Goal: Book appointment/travel/reservation

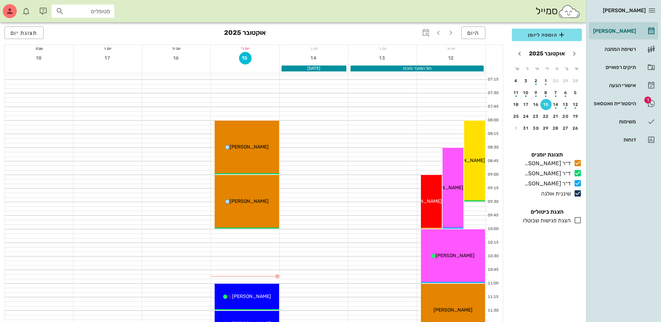
scroll to position [139, 0]
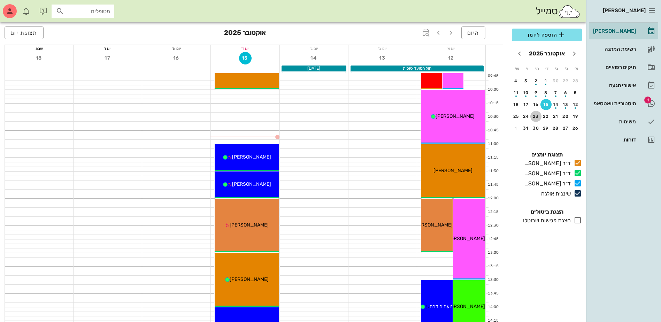
click at [536, 116] on div "23" at bounding box center [535, 116] width 11 height 5
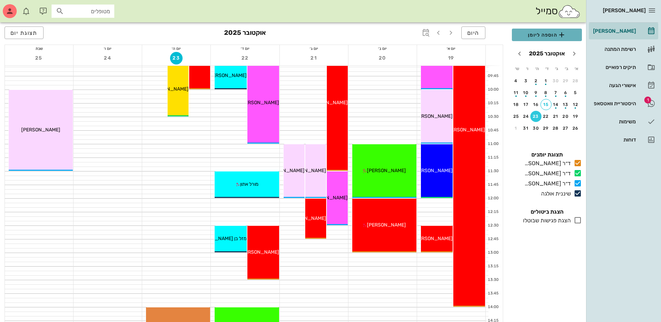
click at [544, 33] on span "הוספה ליומן" at bounding box center [546, 35] width 59 height 8
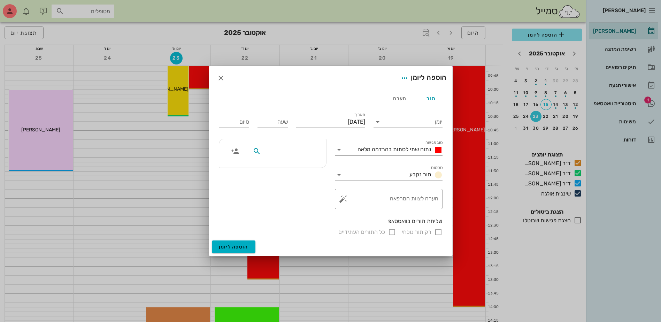
click at [300, 155] on input "text" at bounding box center [289, 151] width 54 height 9
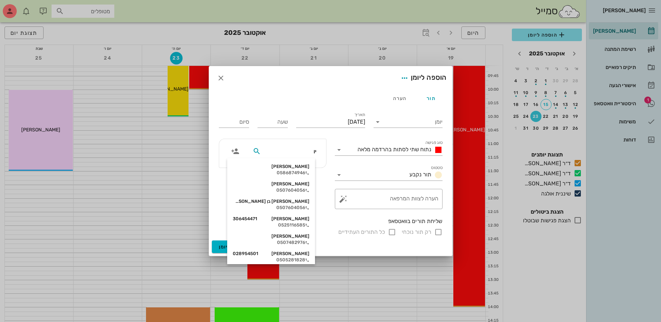
type input "יוב"
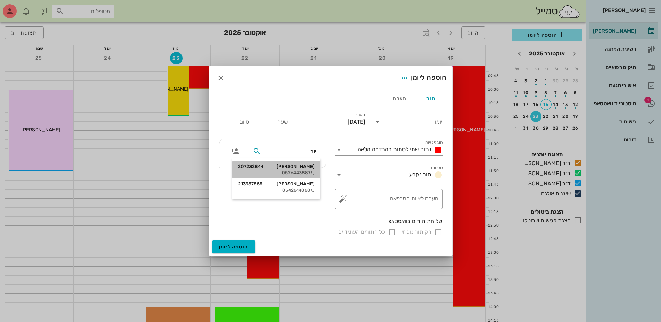
click at [292, 174] on div "0526443887" at bounding box center [276, 173] width 77 height 6
click at [412, 124] on input "יומן" at bounding box center [412, 121] width 59 height 11
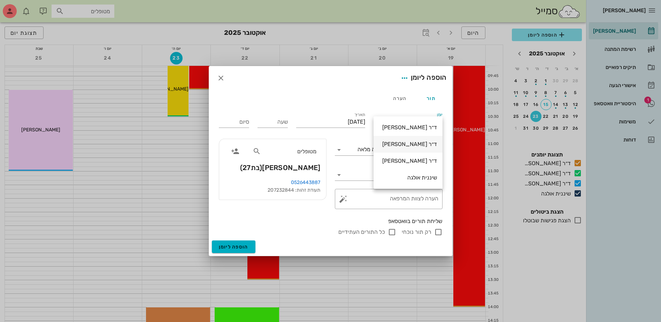
click at [411, 145] on div "ד״ר [PERSON_NAME]" at bounding box center [408, 144] width 58 height 7
click at [276, 120] on input "שעה" at bounding box center [272, 121] width 30 height 11
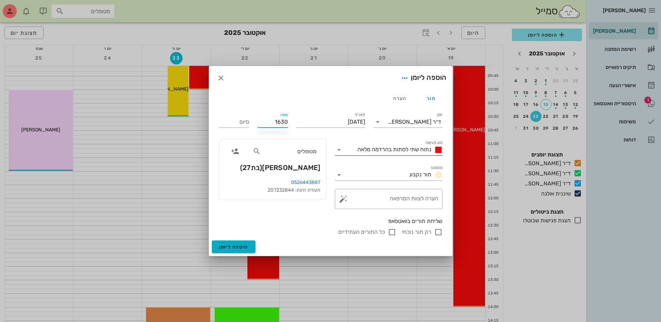
click at [391, 152] on span "נתוח שתי לסתות בהרדמה מלאה" at bounding box center [394, 149] width 74 height 7
type input "16:30"
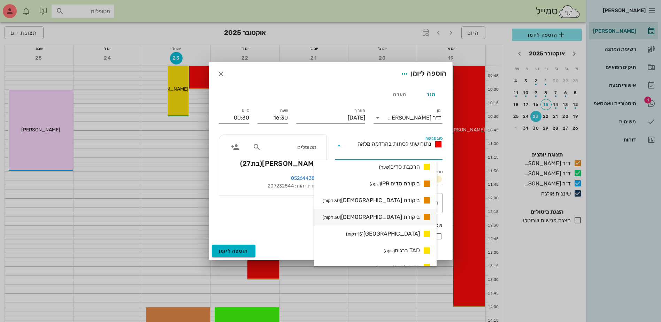
scroll to position [487, 0]
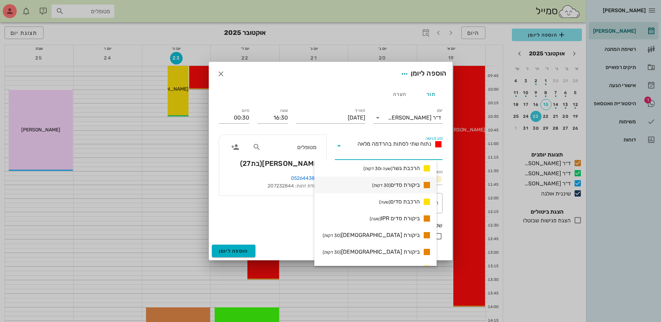
click at [409, 183] on span "ביקורת סדים (30 דקות)" at bounding box center [396, 185] width 48 height 8
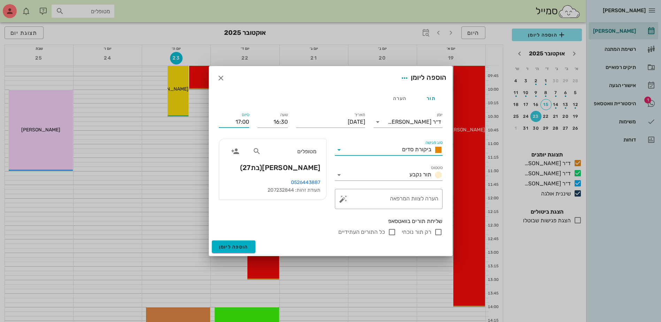
click at [237, 120] on input "17:00" at bounding box center [234, 121] width 30 height 11
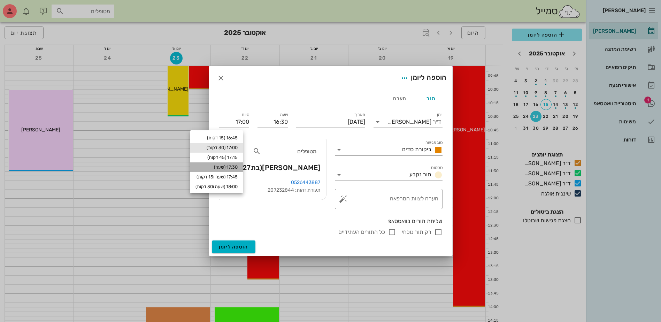
click at [235, 166] on div "17:30 (שעה)" at bounding box center [216, 167] width 42 height 6
type input "17:30"
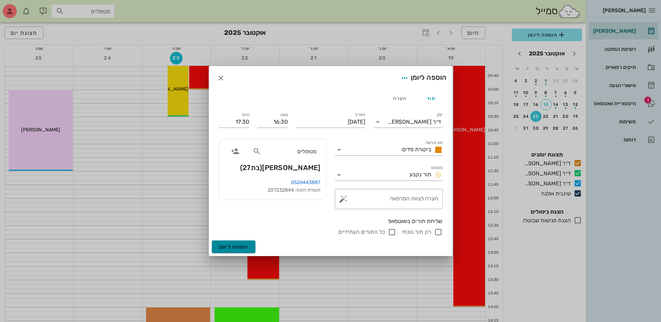
click at [239, 245] on span "הוספה ליומן" at bounding box center [234, 247] width 30 height 6
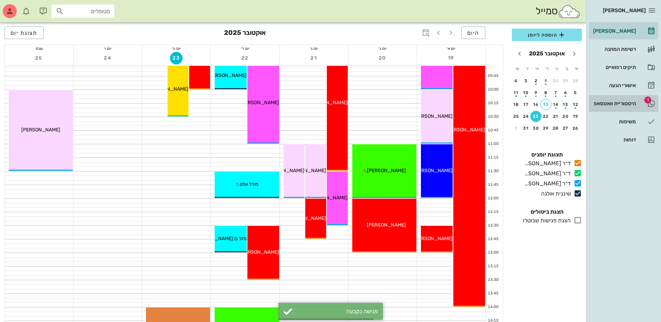
click at [607, 102] on div "היסטוריית וואטסאפ" at bounding box center [613, 104] width 44 height 6
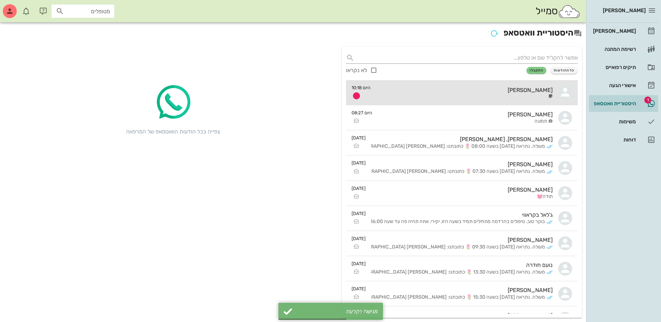
click at [494, 96] on div at bounding box center [464, 96] width 177 height 4
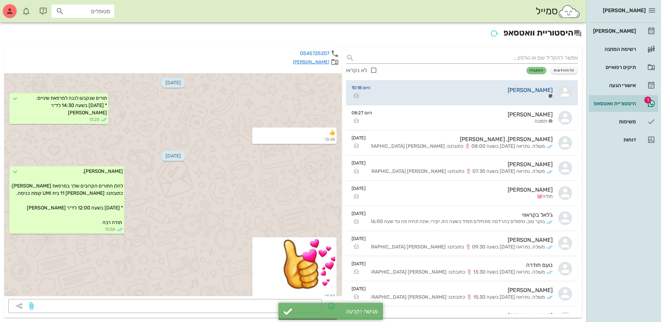
scroll to position [348, 0]
